Goal: Task Accomplishment & Management: Use online tool/utility

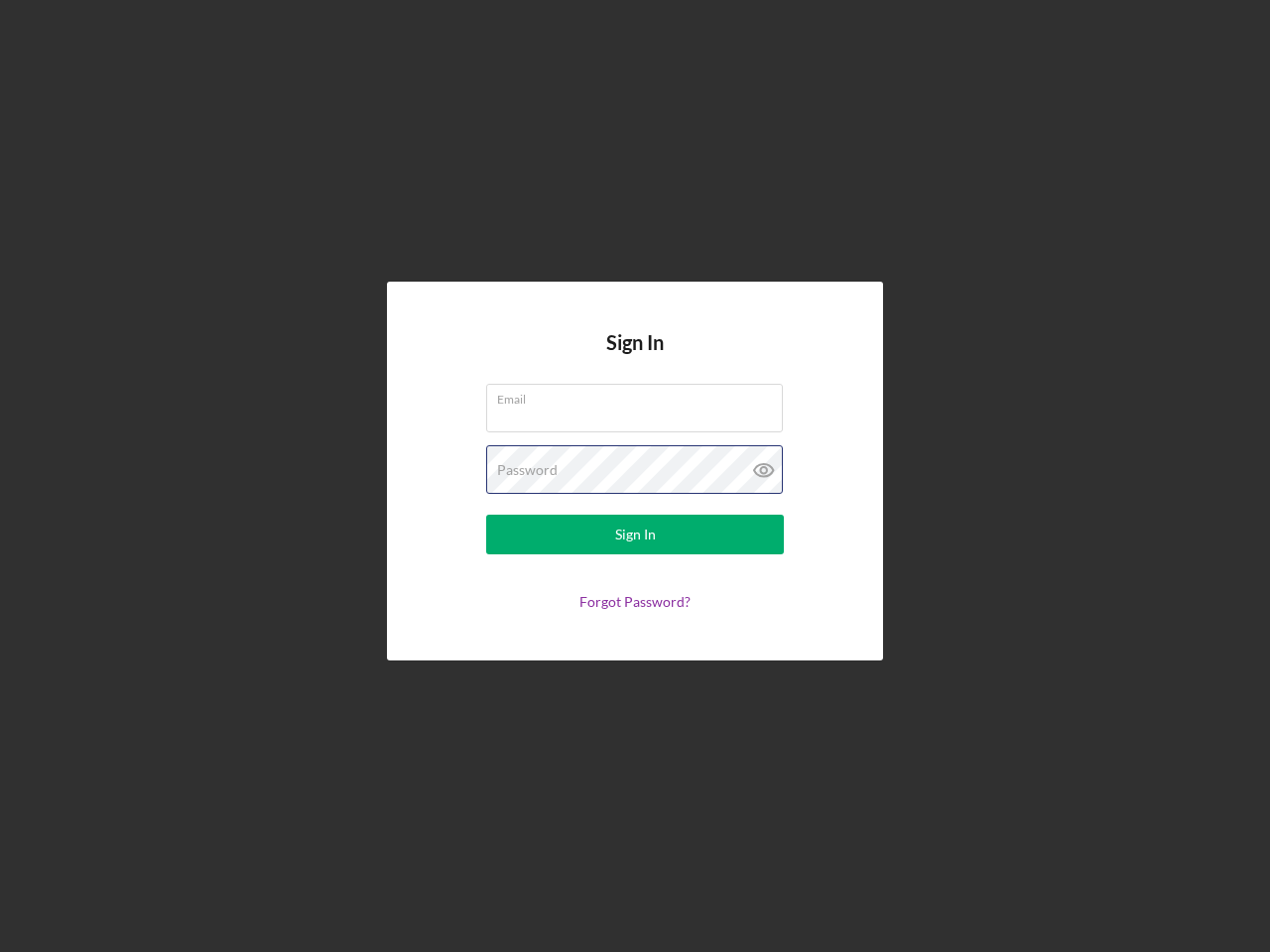
click at [635, 476] on div "Password" at bounding box center [635, 471] width 298 height 50
click at [764, 471] on icon at bounding box center [764, 471] width 50 height 50
